Goal: Task Accomplishment & Management: Use online tool/utility

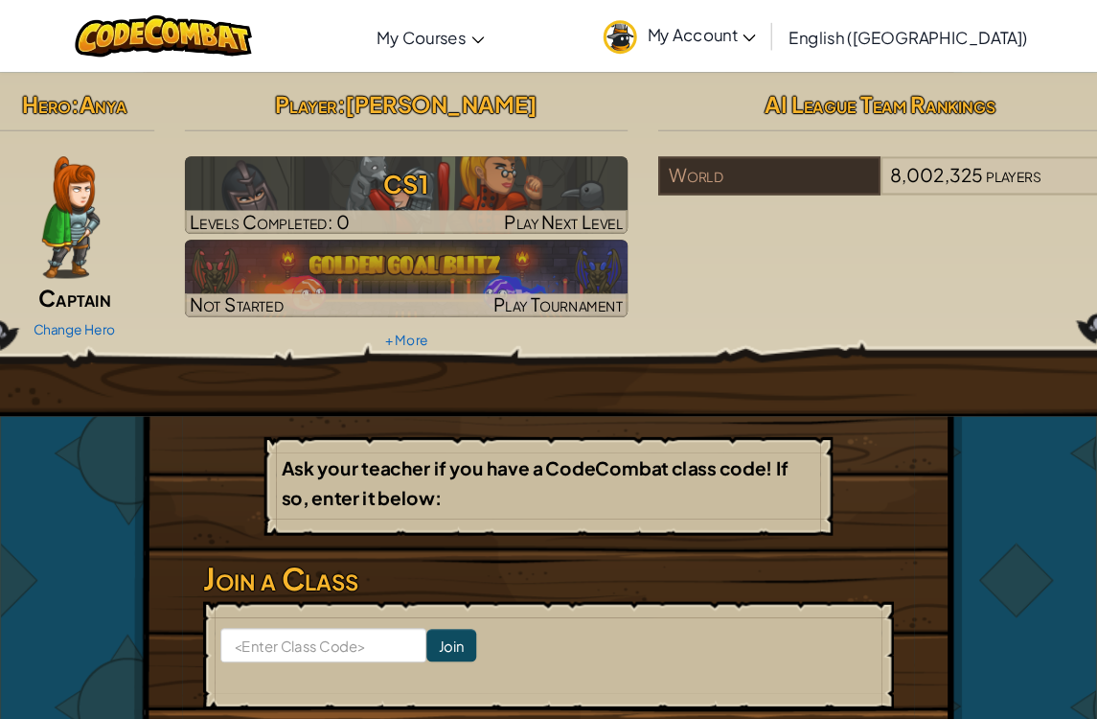
scroll to position [6, 0]
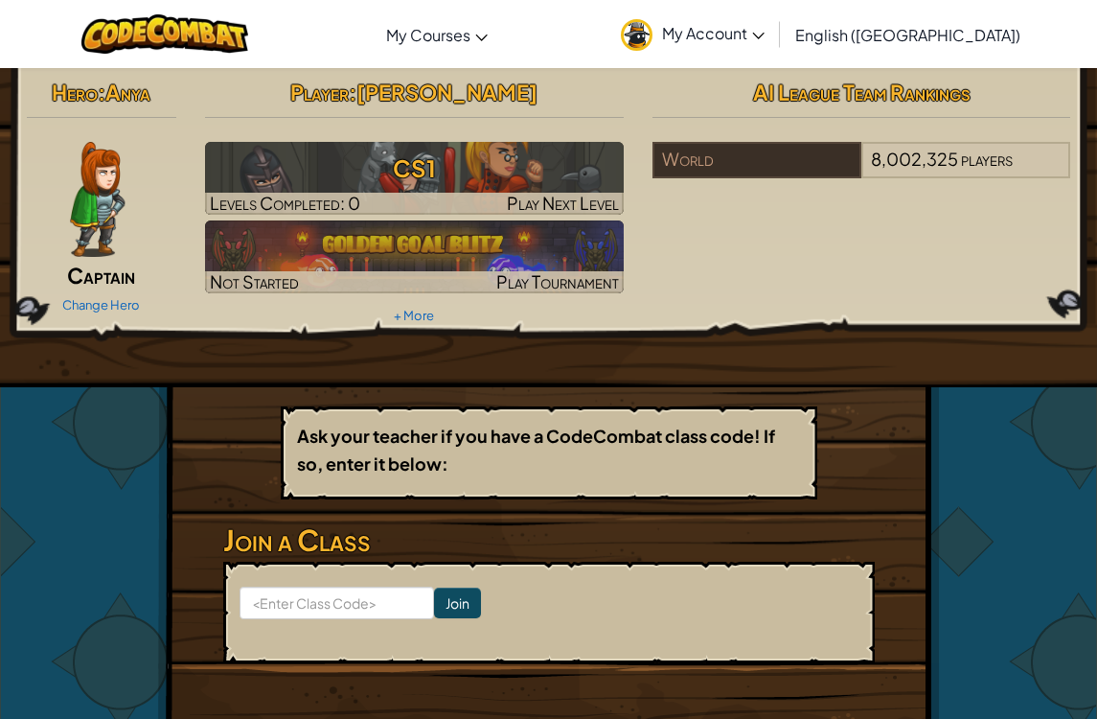
click at [607, 444] on b "Ask your teacher if you have a CodeCombat class code! If so, enter it below:" at bounding box center [536, 450] width 478 height 50
click at [434, 615] on input "Join" at bounding box center [457, 603] width 47 height 31
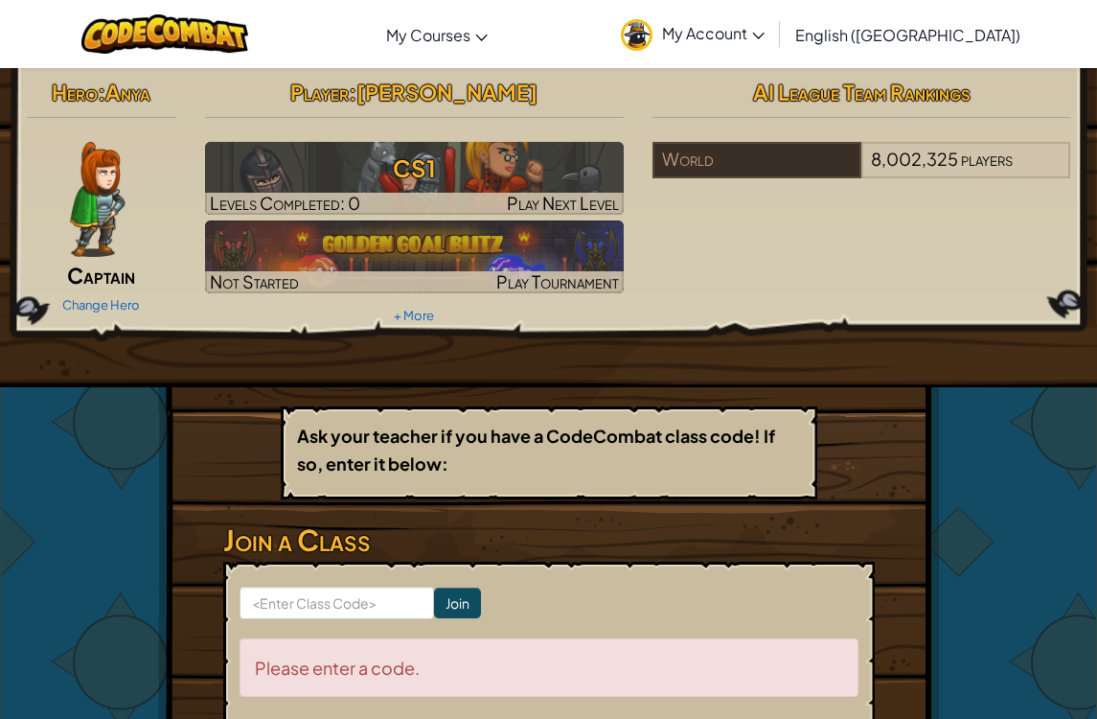
click at [774, 46] on link "My Account" at bounding box center [693, 34] width 163 height 60
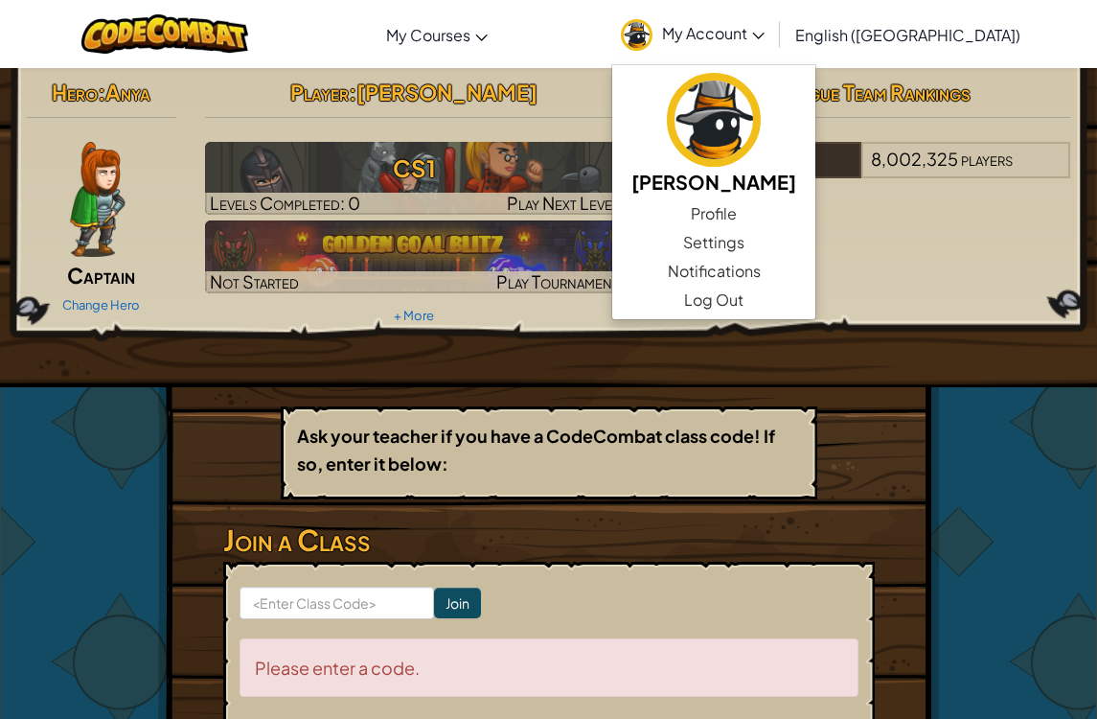
click at [937, 162] on span "8,002,325" at bounding box center [914, 159] width 87 height 22
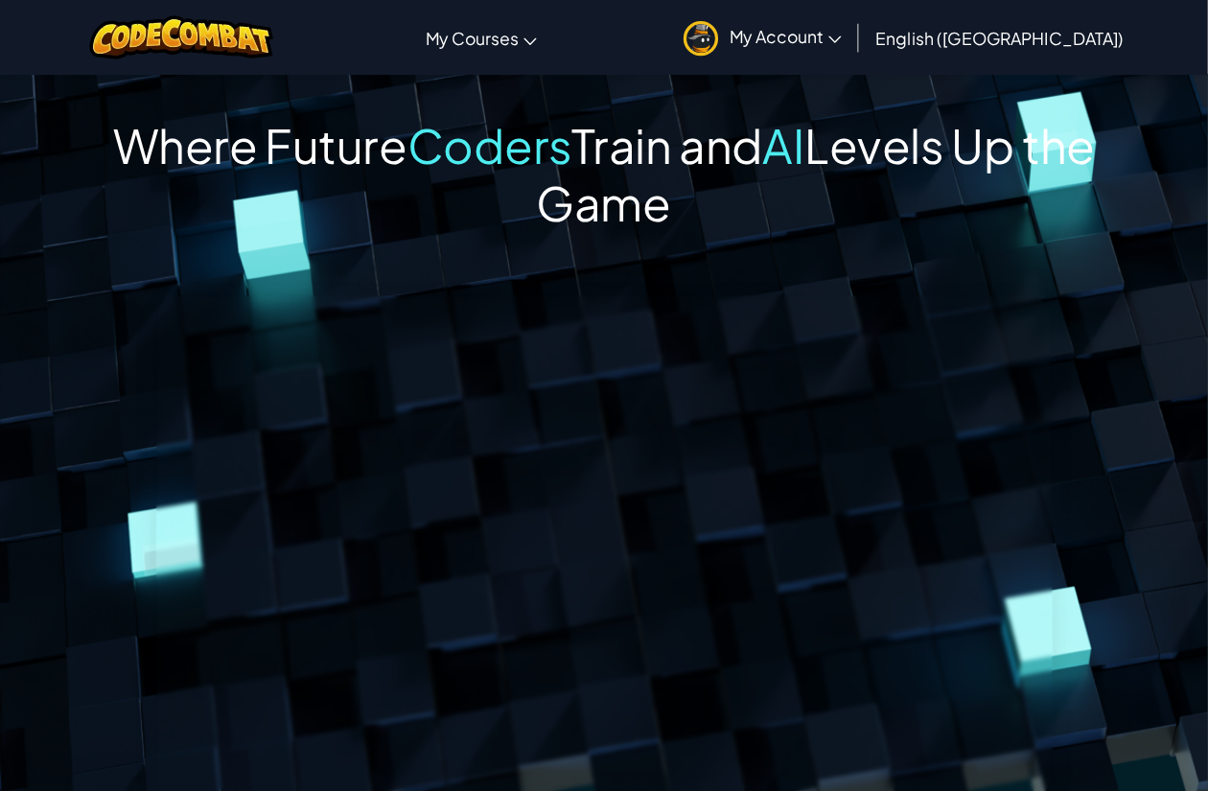
scroll to position [154, 0]
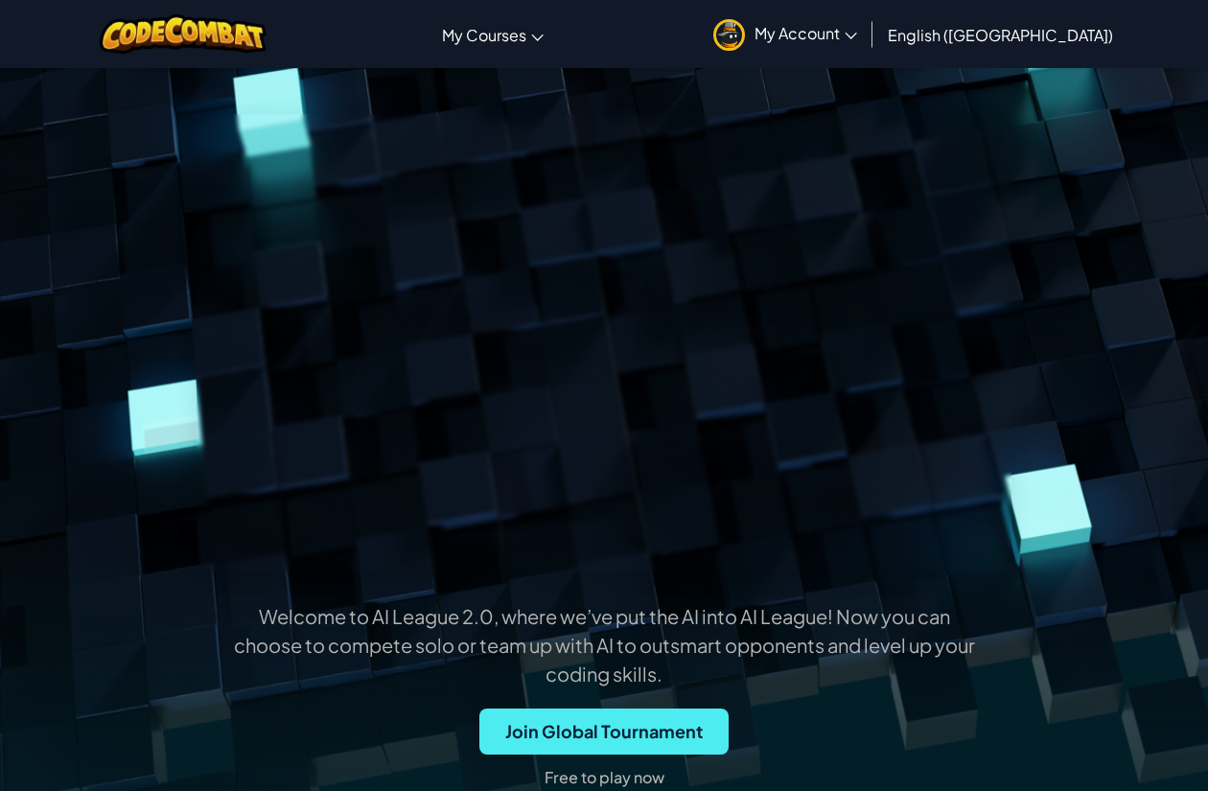
click at [668, 677] on span "Join Global Tournament" at bounding box center [603, 731] width 249 height 46
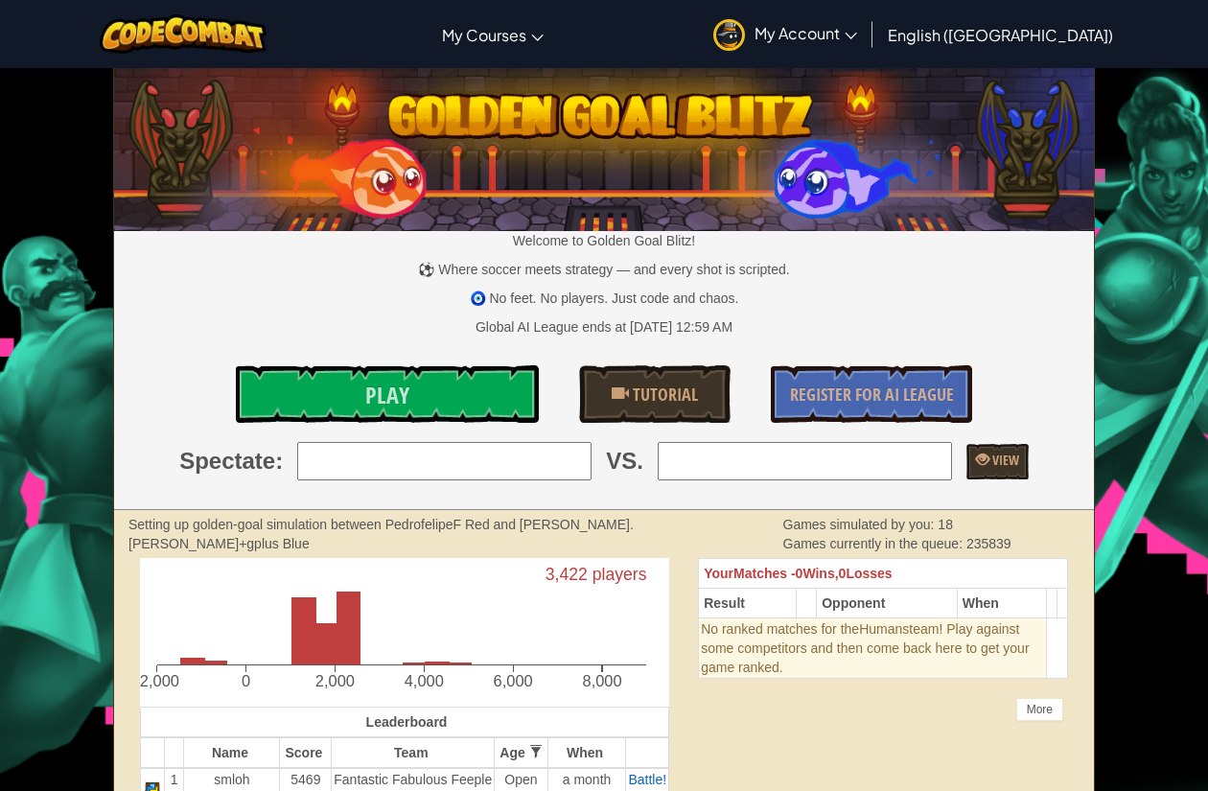
click at [464, 390] on link "Play" at bounding box center [387, 394] width 303 height 58
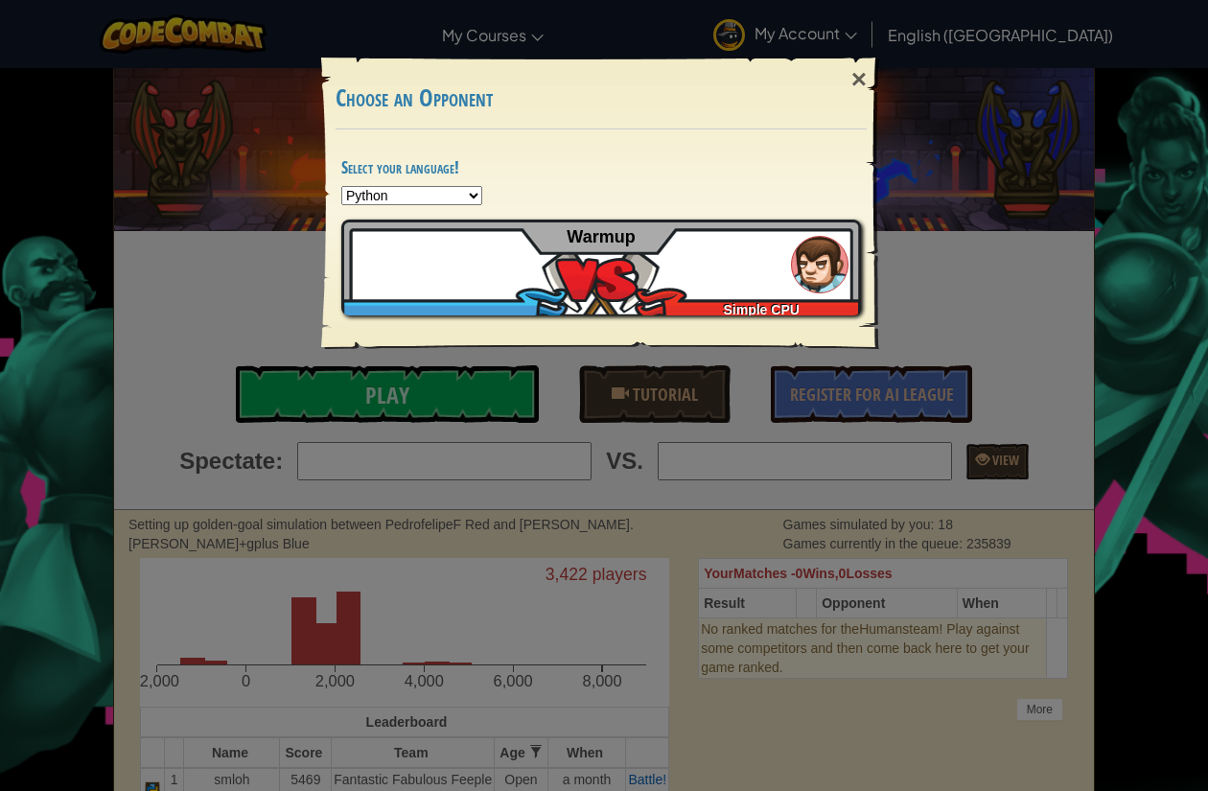
click at [436, 193] on select "Python JavaScript CoffeeScript Lua C++ Java (Experimental)" at bounding box center [411, 195] width 141 height 19
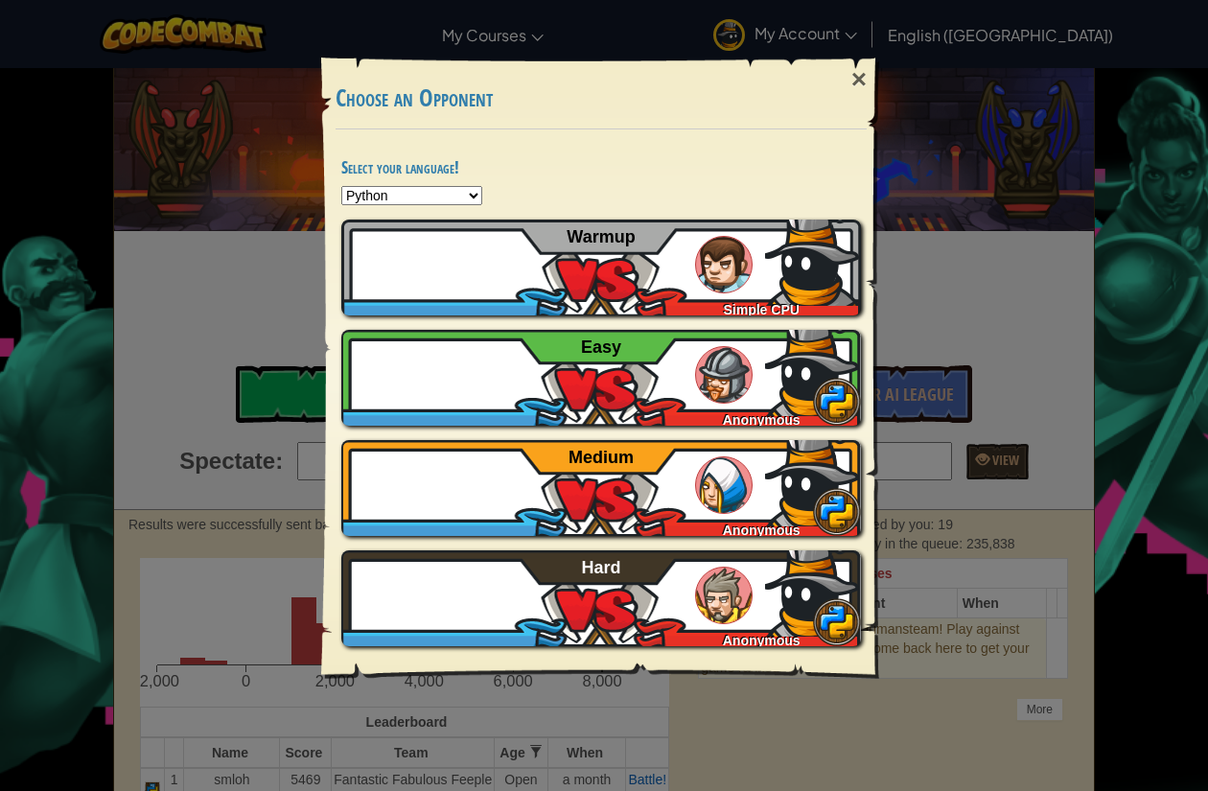
click at [779, 603] on img at bounding box center [813, 589] width 96 height 96
